Goal: Task Accomplishment & Management: Manage account settings

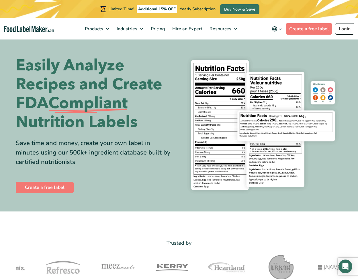
click at [343, 29] on link "Login" at bounding box center [344, 28] width 19 height 11
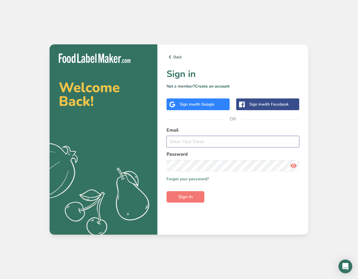
type input "justin@woats.com"
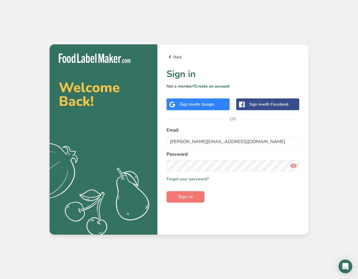
click at [192, 189] on form "Email justin@woats.com Password Remember me Forgot your password? Sign in" at bounding box center [232, 165] width 133 height 76
click at [189, 207] on div "Back Sign in Not a member? Create an account Sign in with Google Sign in with F…" at bounding box center [232, 139] width 151 height 190
click at [188, 204] on div "Back Sign in Not a member? Create an account Sign in with Google Sign in with F…" at bounding box center [232, 139] width 151 height 190
click at [188, 197] on span "Sign in" at bounding box center [185, 197] width 14 height 7
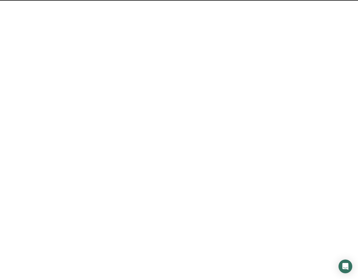
click at [181, 192] on button "Sign in" at bounding box center [185, 196] width 38 height 11
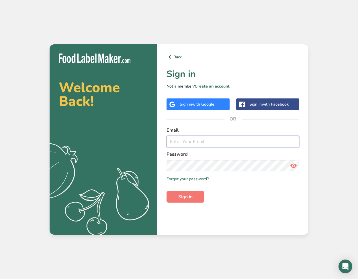
type input "justin@woats.com"
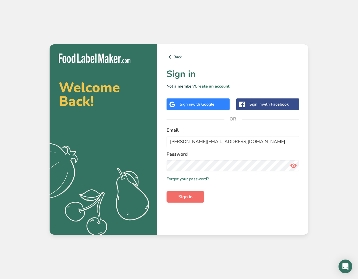
click at [177, 196] on button "Sign in" at bounding box center [185, 196] width 38 height 11
click at [225, 131] on label "Email" at bounding box center [232, 130] width 133 height 7
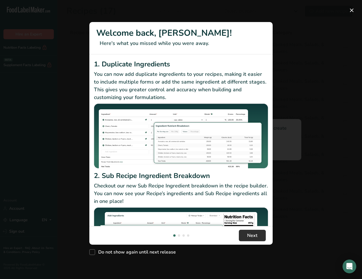
click at [242, 233] on button "Next" at bounding box center [252, 235] width 27 height 11
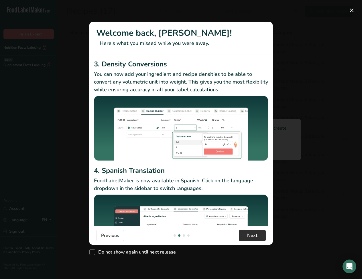
click at [245, 233] on button "Next" at bounding box center [252, 235] width 27 height 11
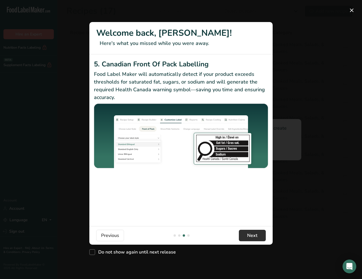
click at [245, 233] on button "Next" at bounding box center [252, 235] width 27 height 11
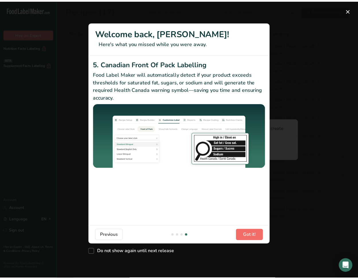
scroll to position [0, 550]
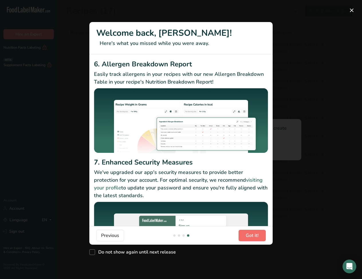
click at [245, 233] on button "Got it!" at bounding box center [252, 235] width 27 height 11
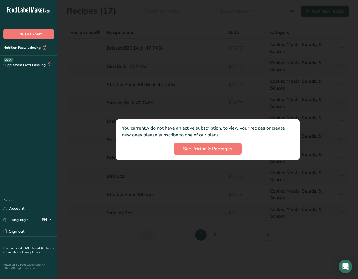
click at [239, 103] on div at bounding box center [207, 139] width 300 height 279
click at [238, 102] on div at bounding box center [207, 139] width 300 height 279
